Goal: Task Accomplishment & Management: Manage account settings

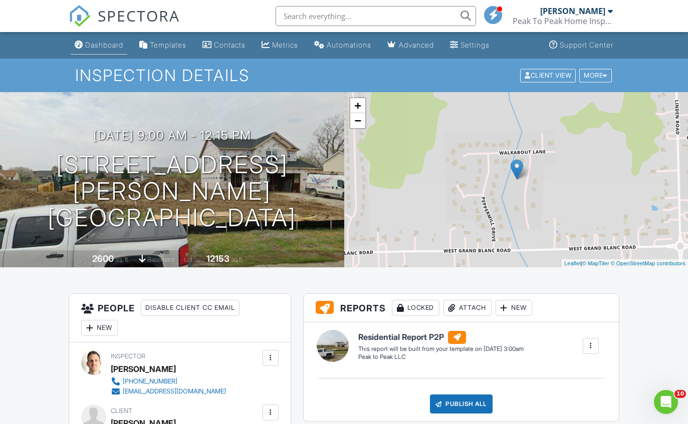
click at [101, 46] on div "Dashboard" at bounding box center [104, 45] width 38 height 9
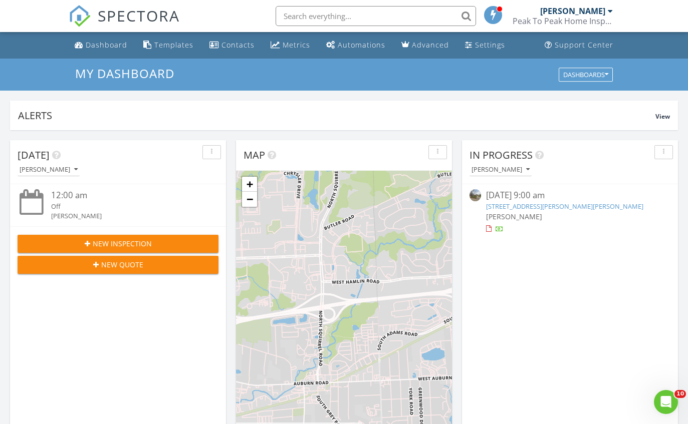
click at [135, 239] on span "New Inspection" at bounding box center [122, 243] width 59 height 11
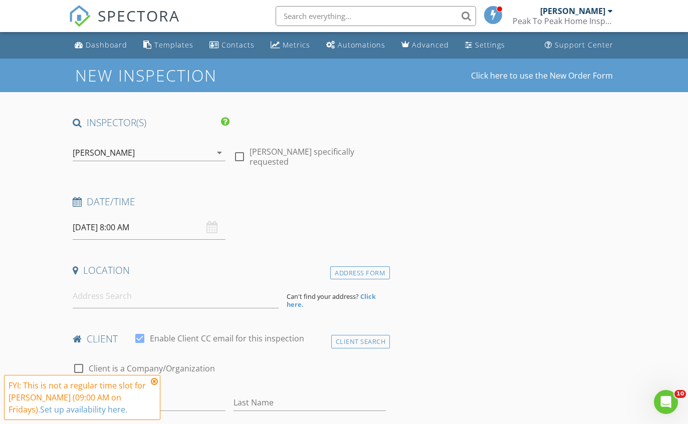
click at [184, 231] on input "08/29/2025 8:00 AM" at bounding box center [149, 227] width 152 height 25
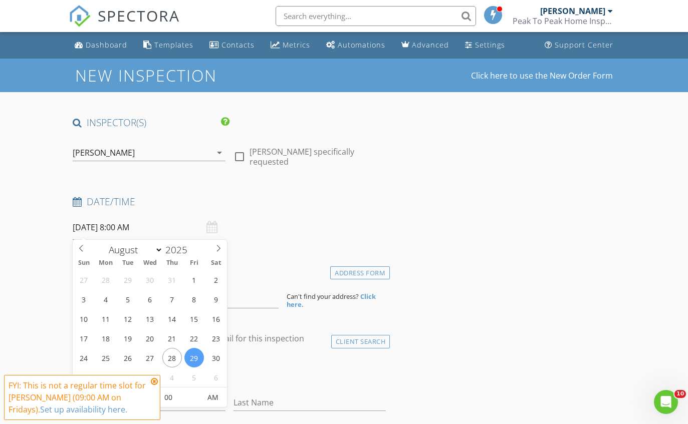
click at [153, 382] on icon at bounding box center [154, 382] width 7 height 8
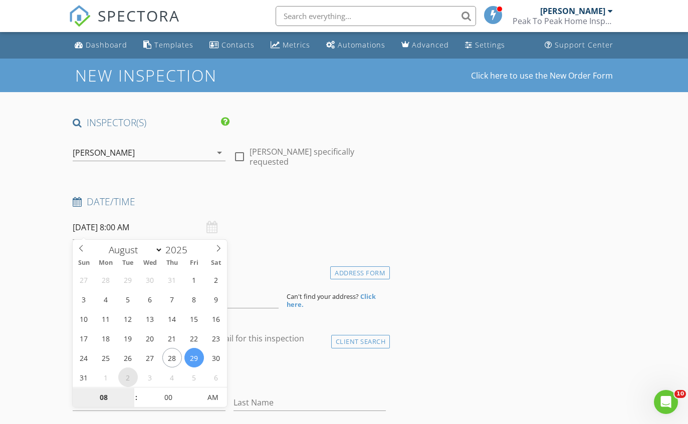
select select "8"
type input "09/02/2025 8:00 AM"
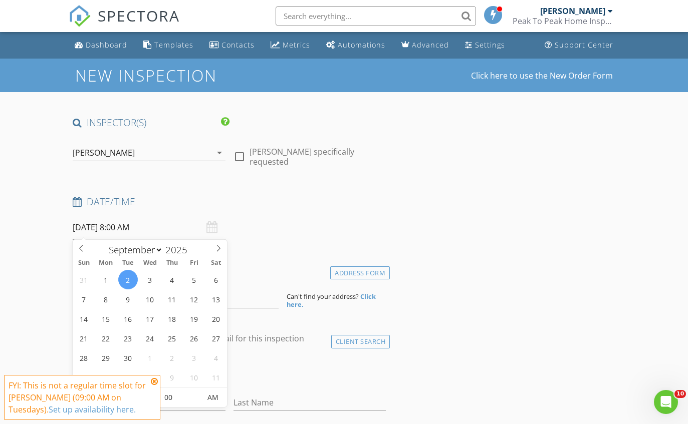
click at [153, 383] on icon at bounding box center [154, 382] width 7 height 8
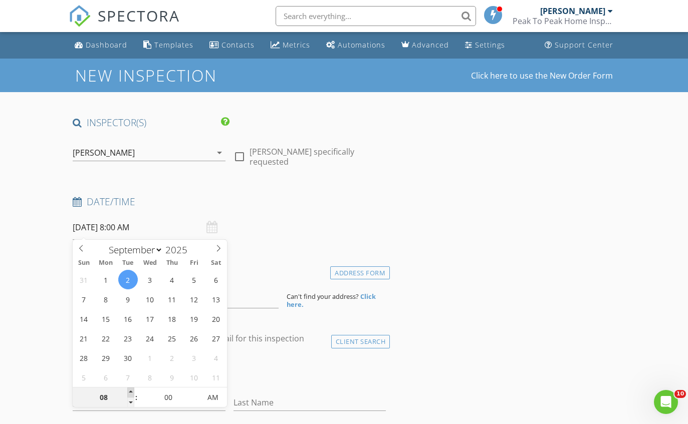
type input "09"
type input "09/02/2025 9:00 AM"
click at [130, 392] on span at bounding box center [130, 393] width 7 height 10
type input "10"
type input "[DATE] 10:00 AM"
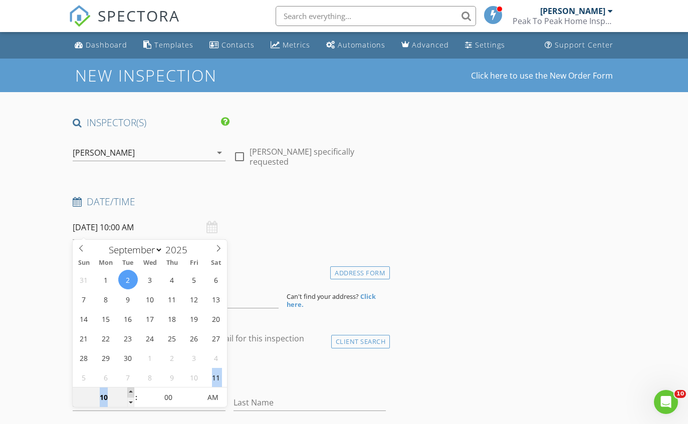
click at [130, 392] on span at bounding box center [130, 393] width 7 height 10
click at [243, 293] on input at bounding box center [176, 296] width 206 height 25
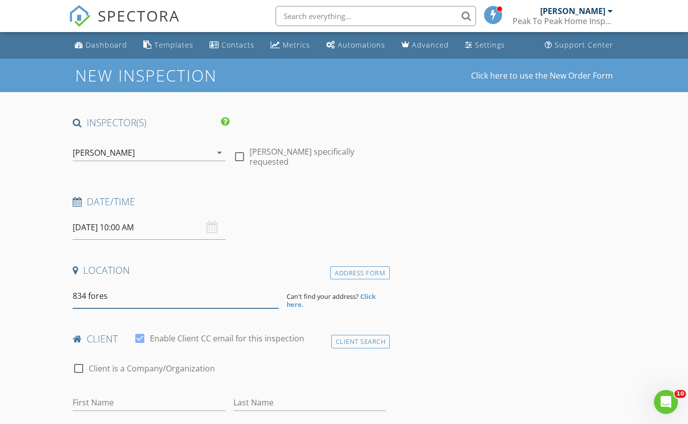
click at [212, 291] on input "834 fores" at bounding box center [176, 296] width 206 height 25
type input "834 Forest St, Westland, MI, USA"
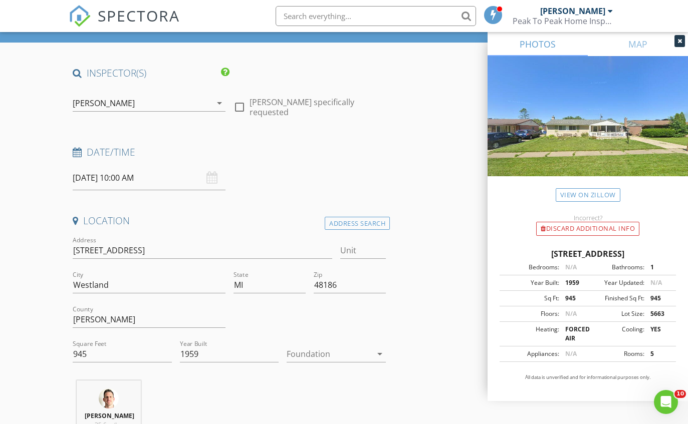
scroll to position [60, 0]
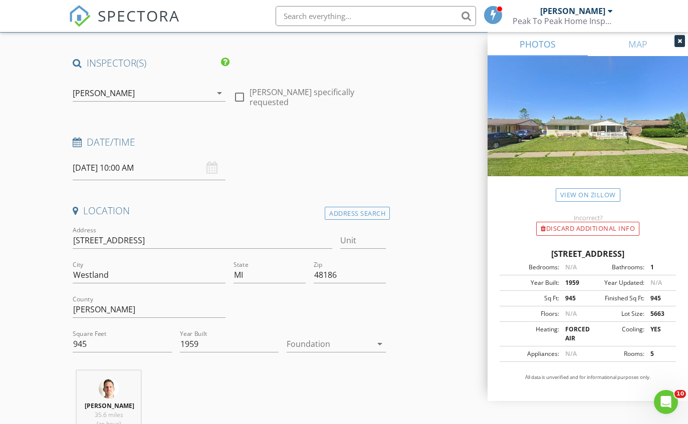
click at [318, 337] on div at bounding box center [329, 344] width 85 height 16
click at [317, 378] on div "Basement" at bounding box center [336, 371] width 83 height 24
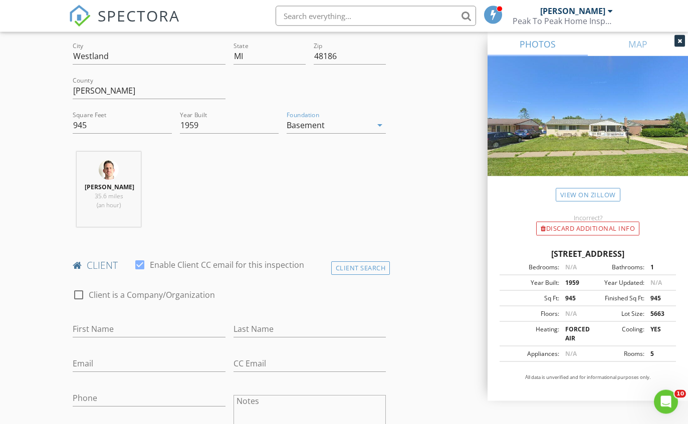
scroll to position [290, 0]
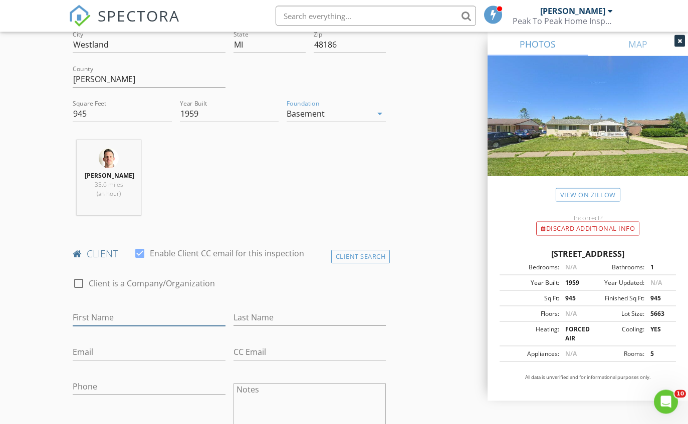
click at [116, 315] on input "First Name" at bounding box center [149, 318] width 152 height 17
type input "[PERSON_NAME]"
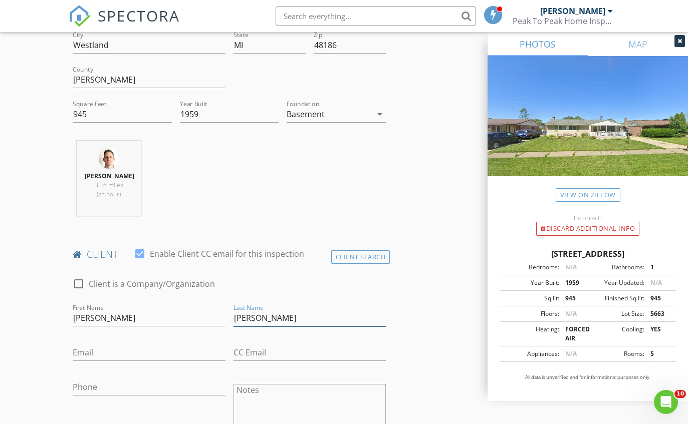
type input "[PERSON_NAME]"
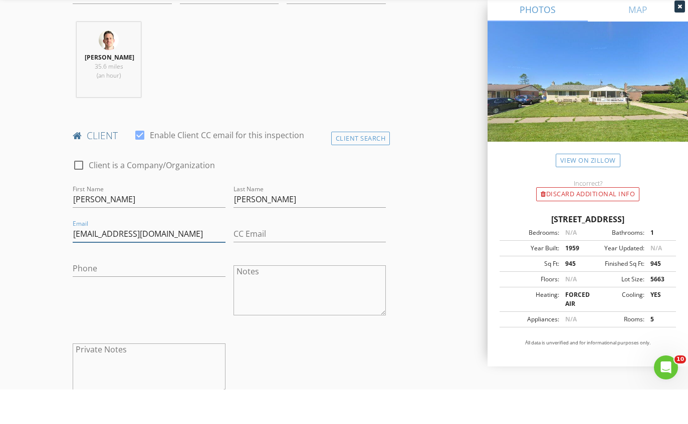
scroll to position [394, 0]
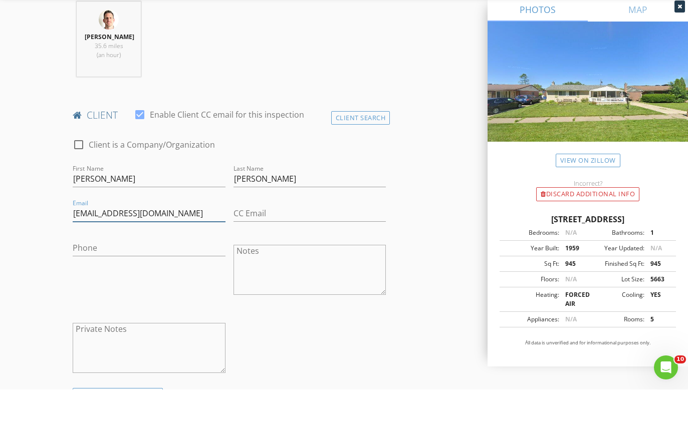
type input "[EMAIL_ADDRESS][DOMAIN_NAME]"
click at [177, 275] on input "Phone" at bounding box center [149, 283] width 152 height 17
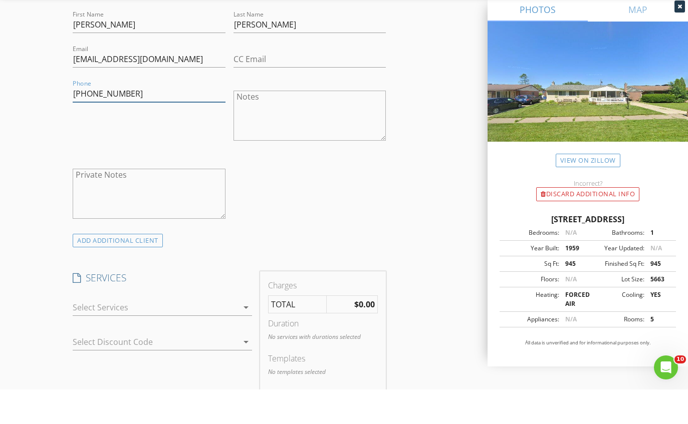
scroll to position [551, 0]
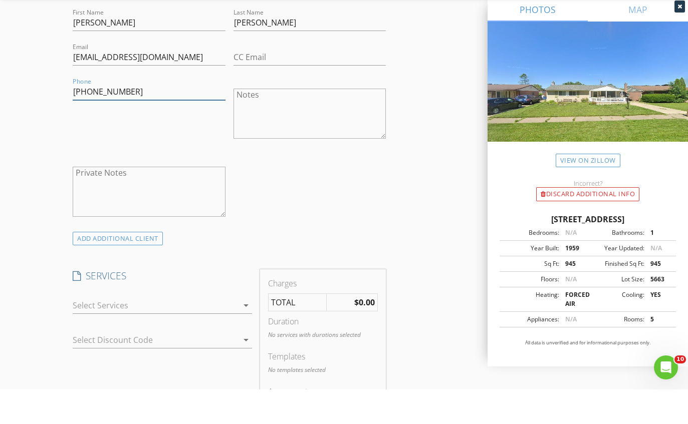
type input "[PHONE_NUMBER]"
click at [188, 332] on div at bounding box center [155, 340] width 165 height 16
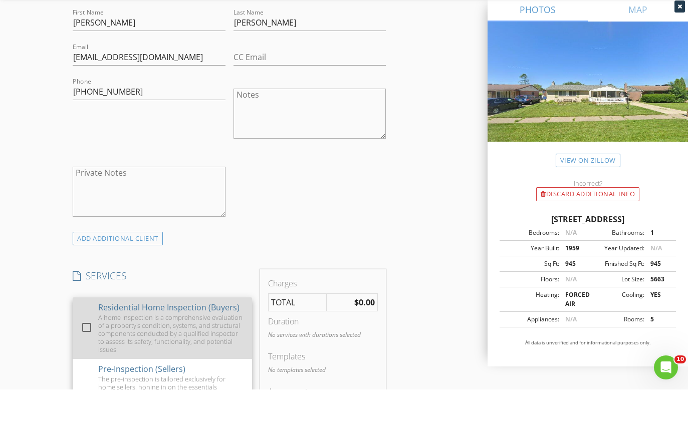
scroll to position [585, 0]
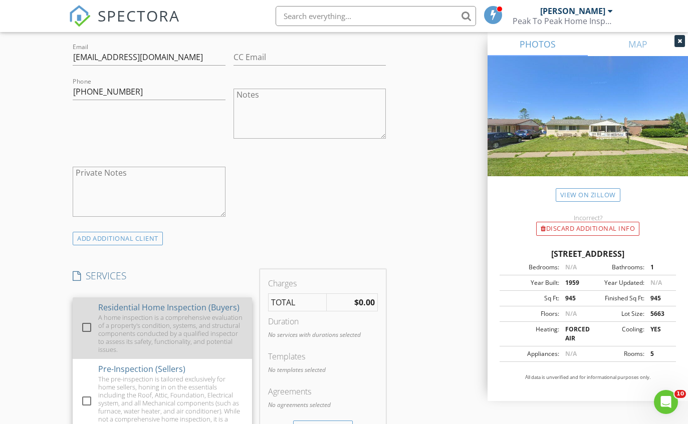
click at [186, 315] on div "A home inspection is a comprehensive evaluation of a property's condition, syst…" at bounding box center [171, 334] width 146 height 40
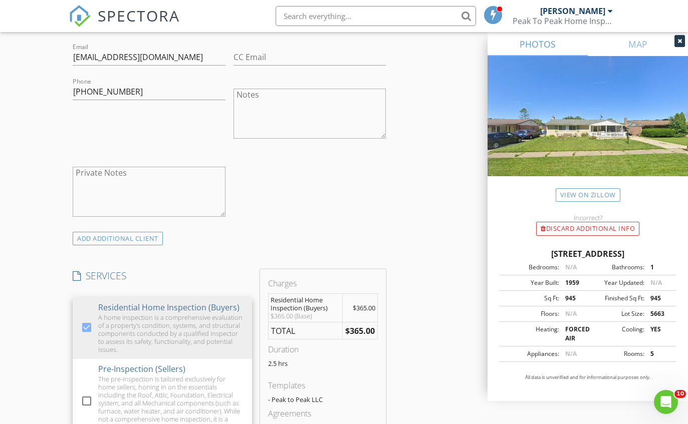
click at [31, 278] on div "New Inspection Click here to use the New Order Form INSPECTOR(S) check_box Ryan…" at bounding box center [344, 343] width 688 height 1739
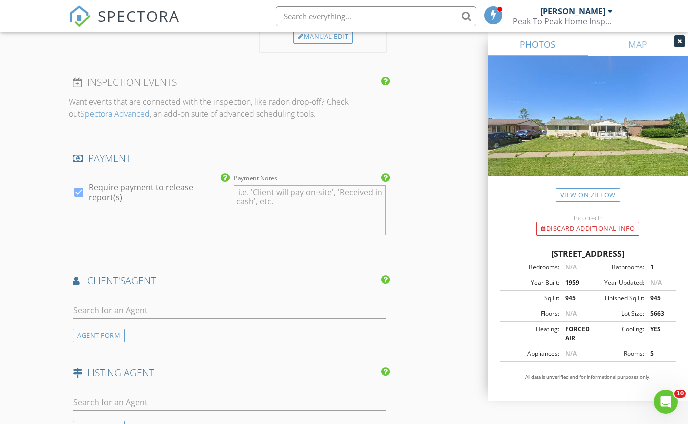
scroll to position [999, 0]
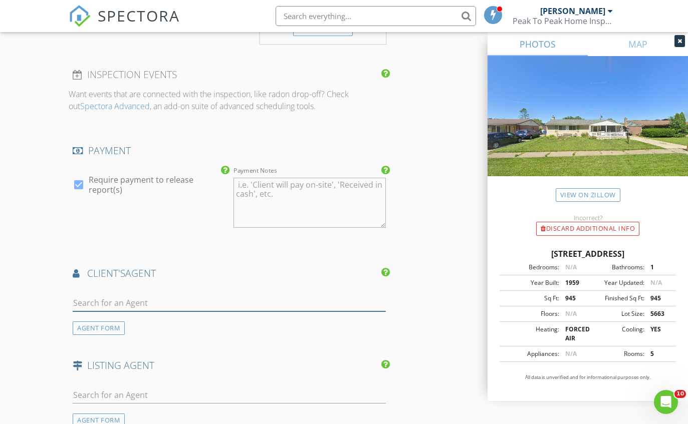
click at [164, 302] on input "text" at bounding box center [229, 303] width 313 height 17
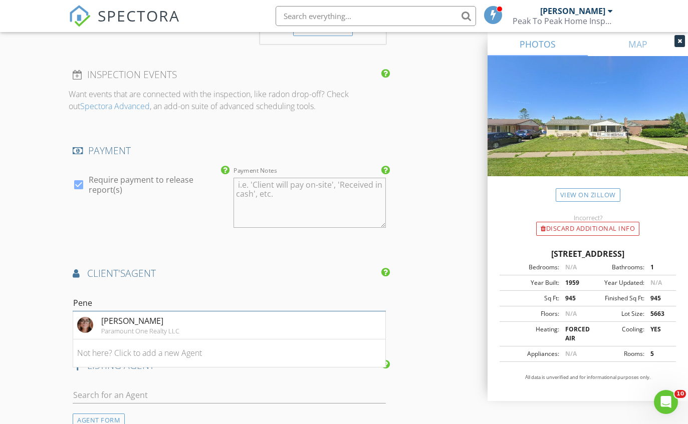
type input "Pene"
click at [159, 320] on div "[PERSON_NAME]" at bounding box center [140, 321] width 78 height 12
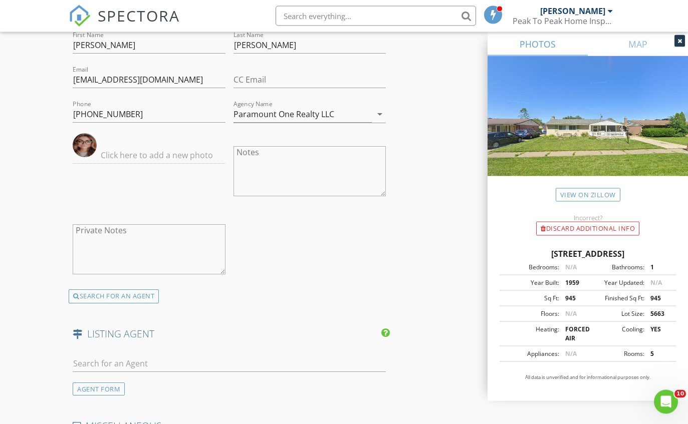
scroll to position [1566, 0]
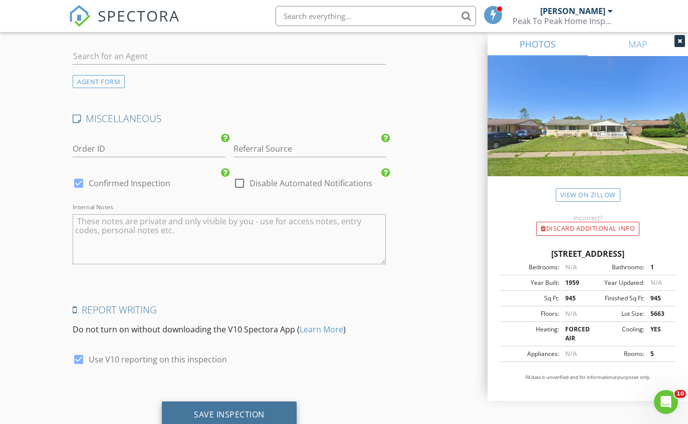
click at [274, 407] on div "Save Inspection" at bounding box center [229, 415] width 135 height 27
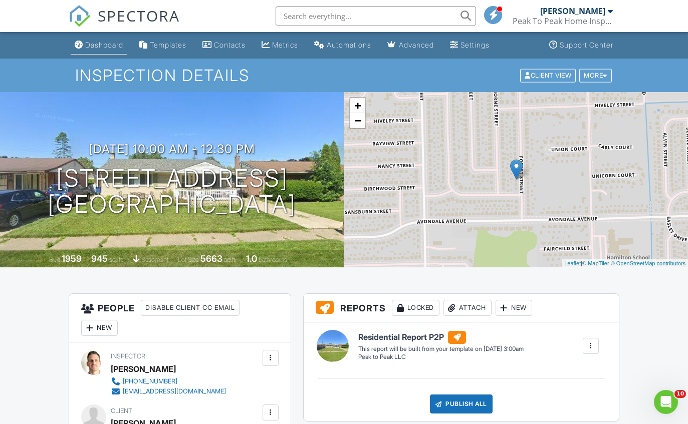
click at [90, 44] on div "Dashboard" at bounding box center [104, 45] width 38 height 9
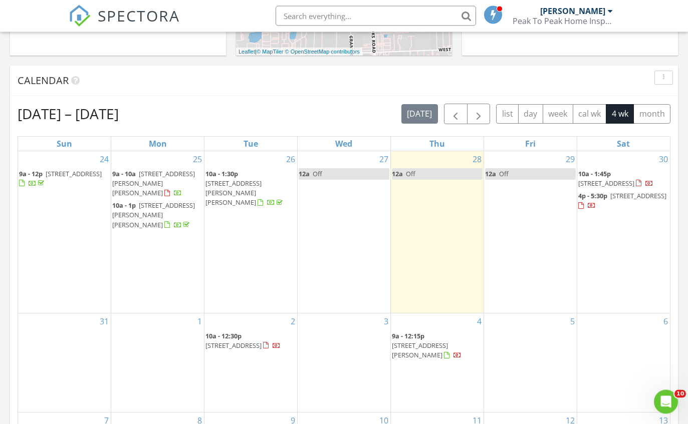
scroll to position [420, 0]
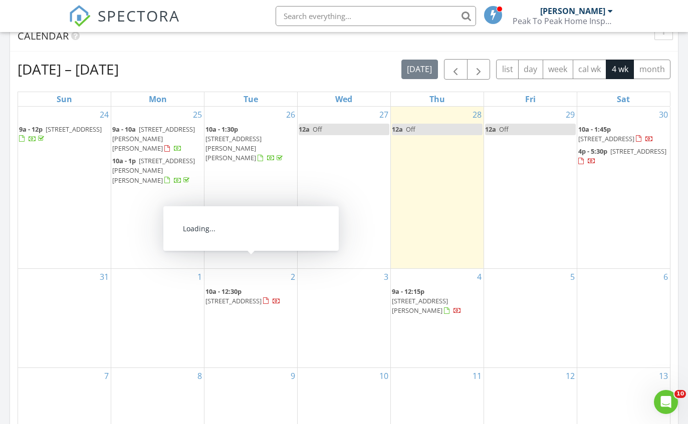
click at [260, 297] on span "834 Forest St, Westland 48186" at bounding box center [233, 301] width 56 height 9
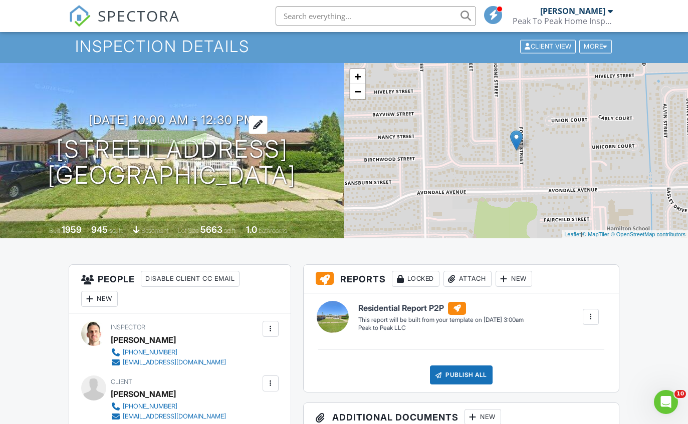
click at [268, 122] on div at bounding box center [257, 125] width 19 height 19
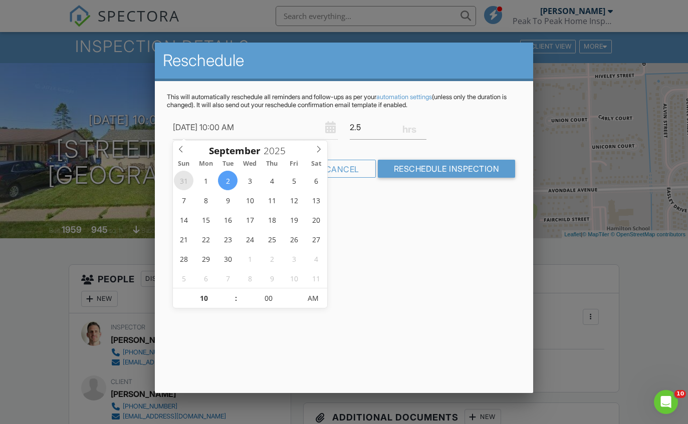
type input "08/31/2025 10:00 AM"
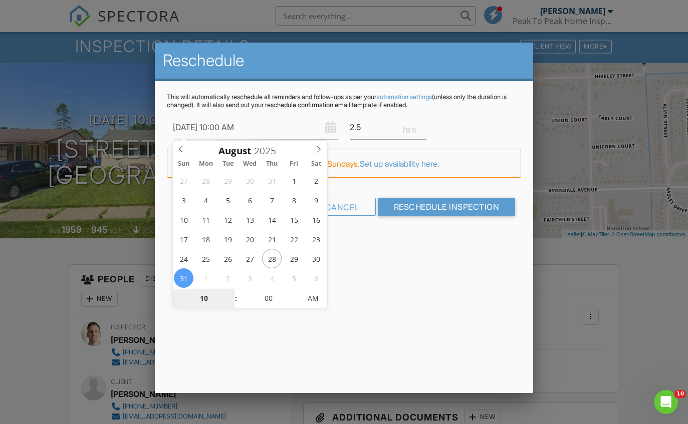
scroll to position [29, 0]
click at [412, 306] on div "Reschedule This will automatically reschedule all reminders and follow-ups as p…" at bounding box center [344, 218] width 378 height 351
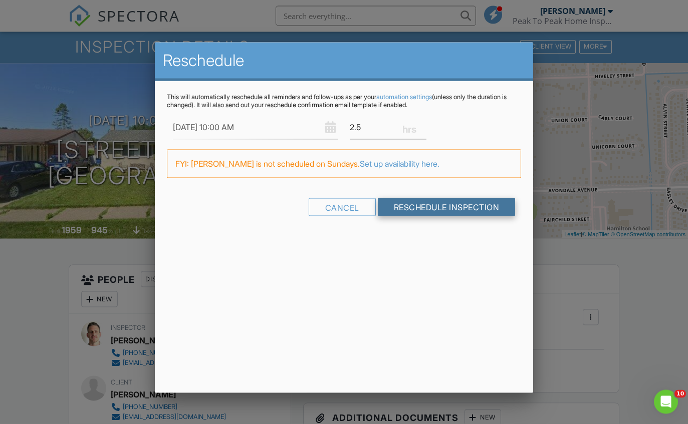
scroll to position [29, 0]
click at [452, 208] on input "Reschedule Inspection" at bounding box center [447, 207] width 138 height 18
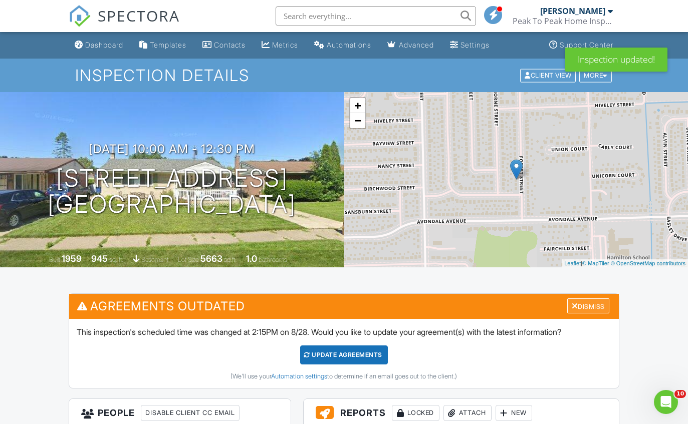
click at [602, 300] on div "Dismiss" at bounding box center [588, 307] width 42 height 16
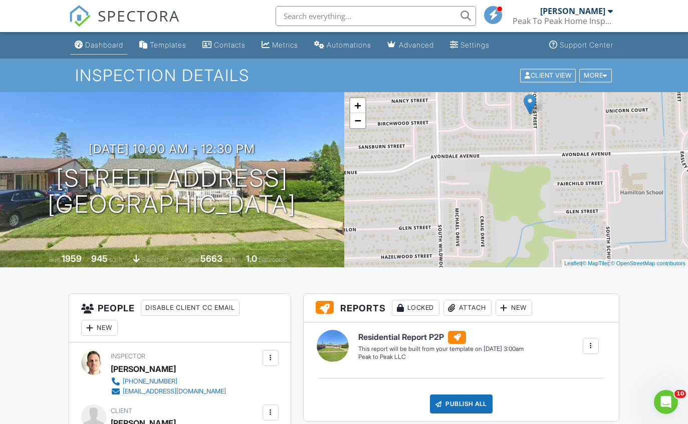
click at [94, 43] on div "Dashboard" at bounding box center [104, 45] width 38 height 9
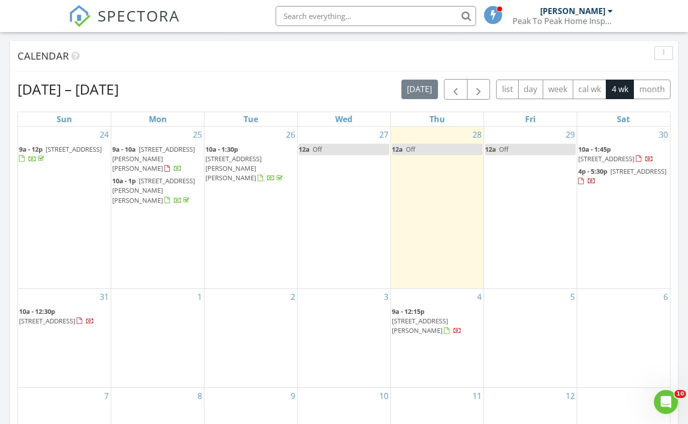
scroll to position [425, 0]
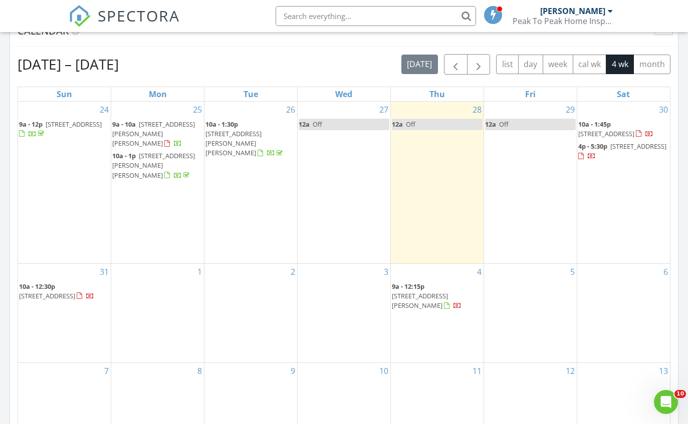
click at [170, 264] on div "1" at bounding box center [157, 313] width 93 height 99
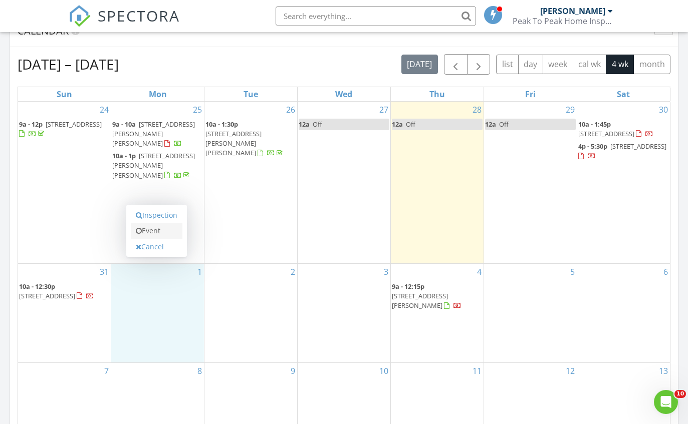
click at [169, 233] on link "Event" at bounding box center [157, 231] width 52 height 16
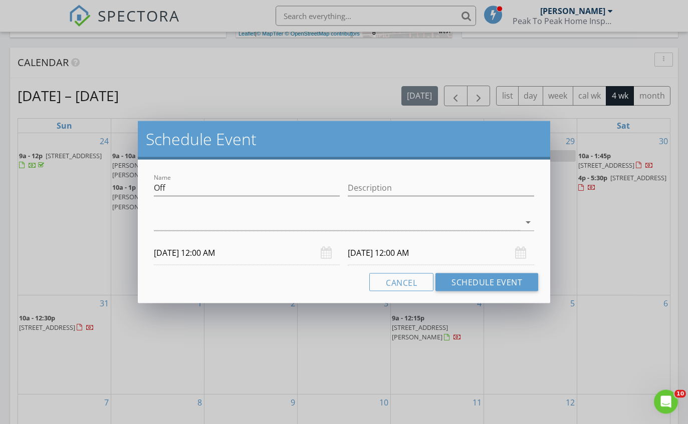
scroll to position [392, 0]
click at [421, 194] on input "Description" at bounding box center [441, 188] width 186 height 17
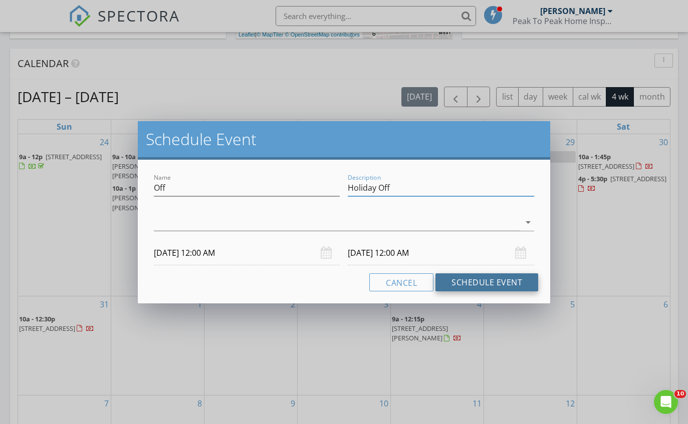
type input "Holiday Off"
click at [505, 278] on button "Schedule Event" at bounding box center [486, 283] width 103 height 18
click at [456, 223] on div at bounding box center [337, 222] width 367 height 17
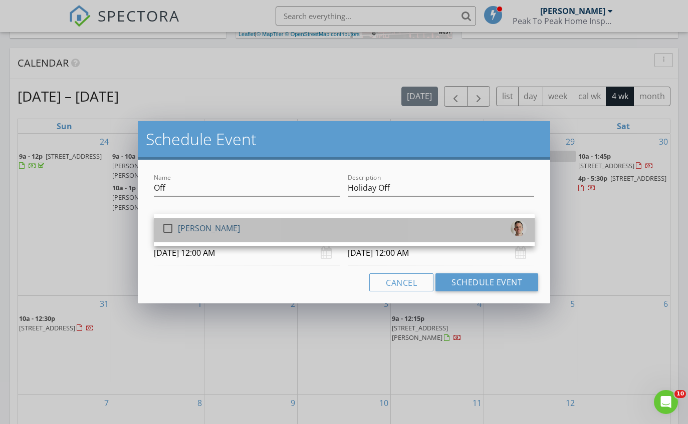
click at [219, 226] on div "[PERSON_NAME]" at bounding box center [209, 228] width 62 height 16
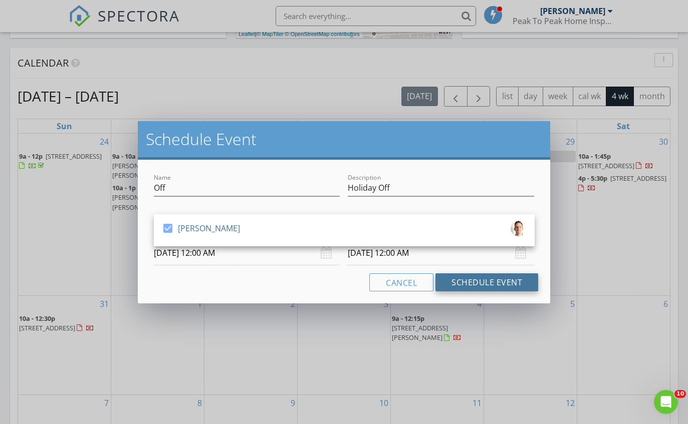
click at [497, 280] on button "Schedule Event" at bounding box center [486, 283] width 103 height 18
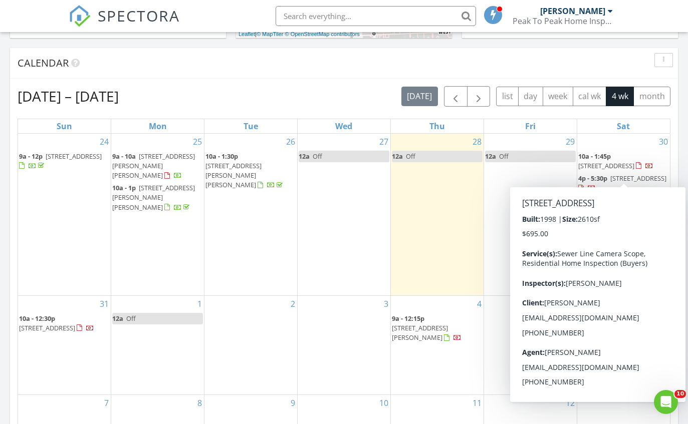
click at [634, 161] on span "27283 Winterset Cir, Farmington Hills 48334" at bounding box center [606, 165] width 56 height 9
